Goal: Information Seeking & Learning: Learn about a topic

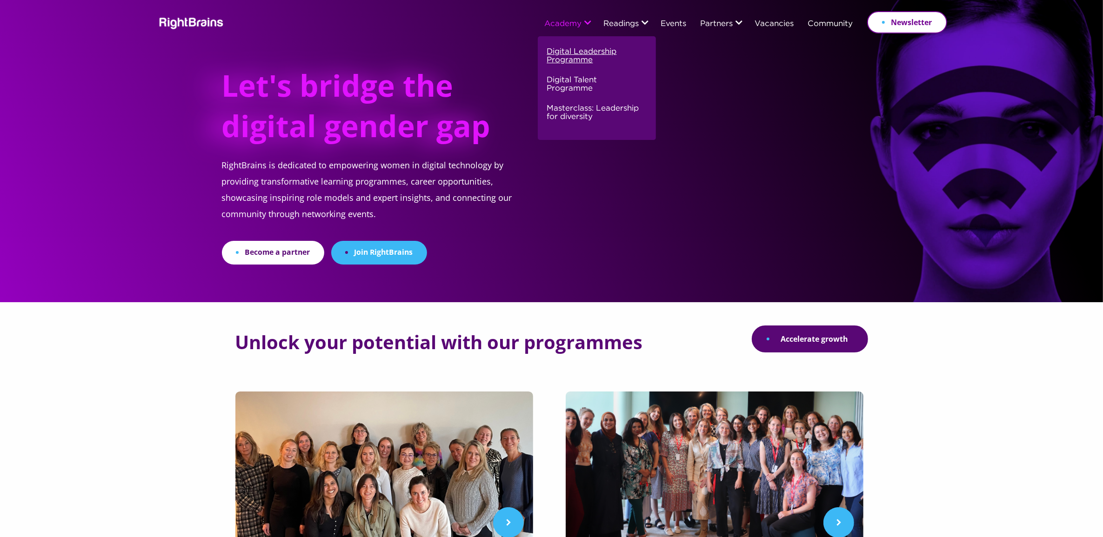
click at [564, 54] on link "Digital Leadership Programme" at bounding box center [595, 60] width 97 height 28
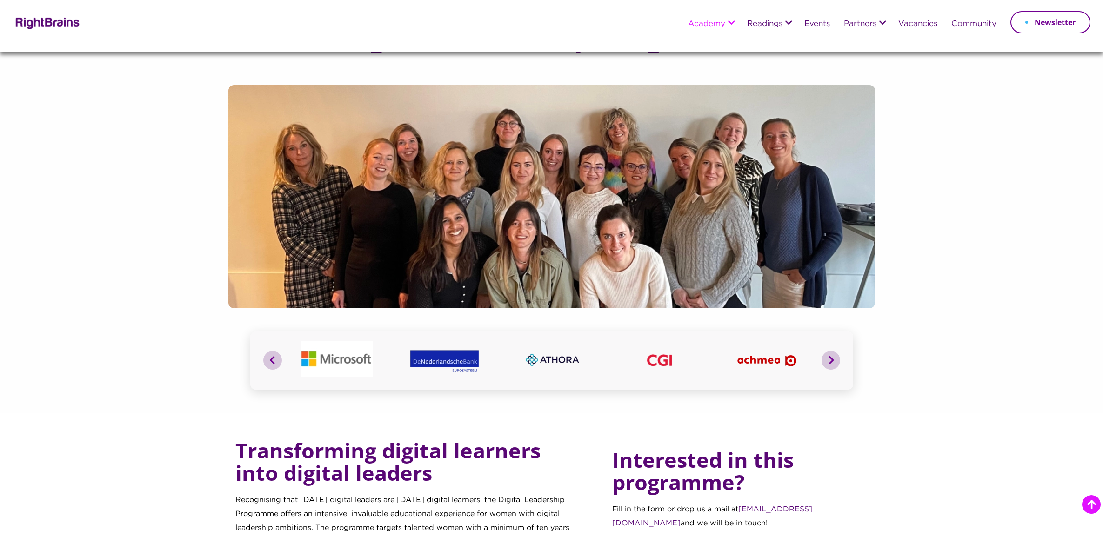
scroll to position [465, 0]
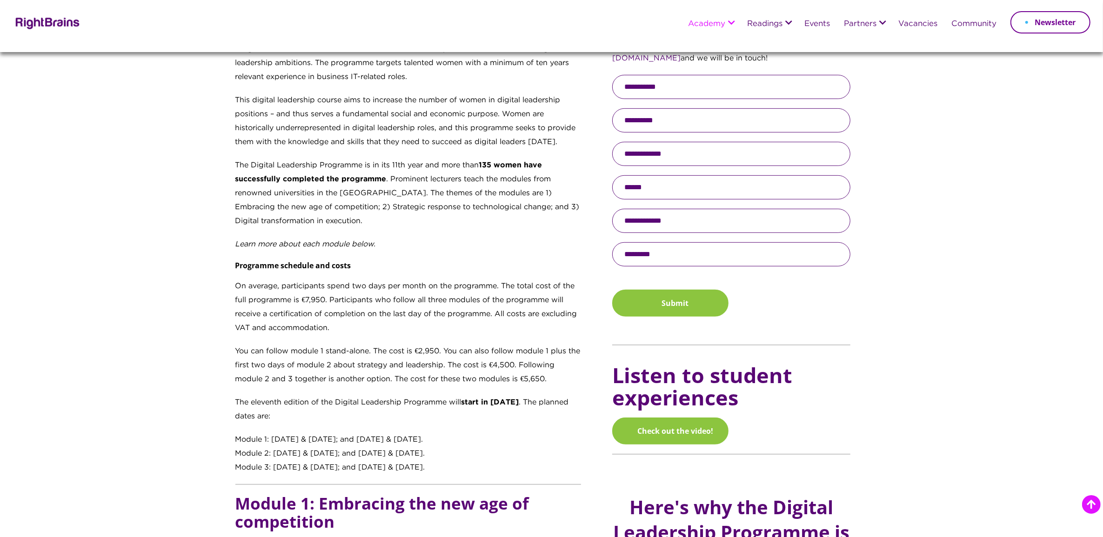
drag, startPoint x: 235, startPoint y: 439, endPoint x: 442, endPoint y: 463, distance: 208.4
click at [442, 463] on div "Transforming digital learners into digital leaders Recognising that tomorrow’s …" at bounding box center [408, 224] width 346 height 501
drag, startPoint x: 442, startPoint y: 463, endPoint x: 459, endPoint y: 465, distance: 16.4
click at [459, 465] on div "Module 3: 11 & 12 February 2026; and 12 & 13 March 2026." at bounding box center [408, 468] width 346 height 14
drag, startPoint x: 449, startPoint y: 468, endPoint x: 236, endPoint y: 436, distance: 214.9
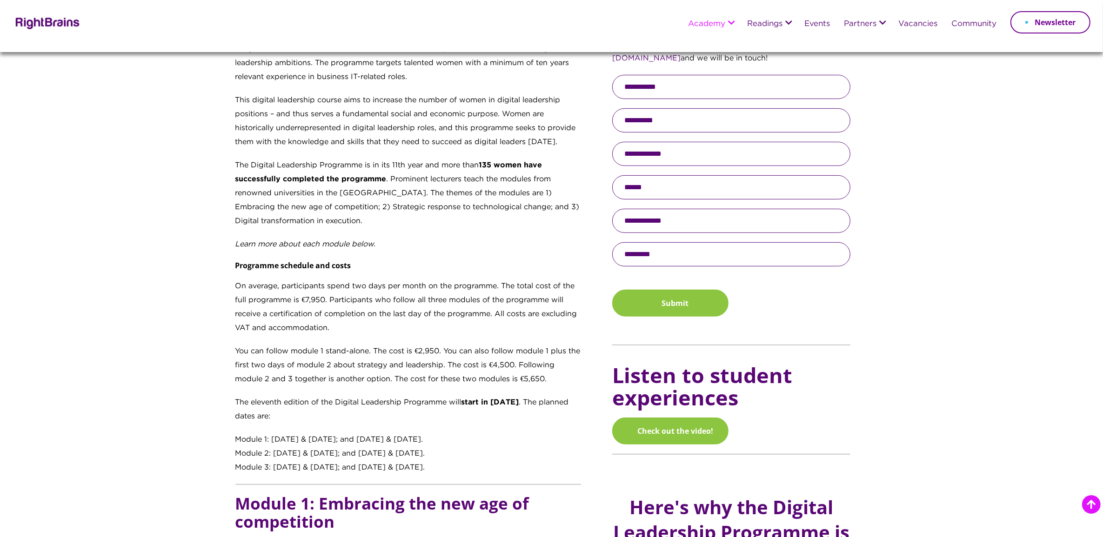
click at [236, 436] on div "Transforming digital learners into digital leaders Recognising that tomorrow’s …" at bounding box center [408, 224] width 346 height 501
copy div "Module 1: 14 & 15 October 2025; and 19 & 20 November 2025. Module 2: 16 & 17 De…"
